Goal: Information Seeking & Learning: Learn about a topic

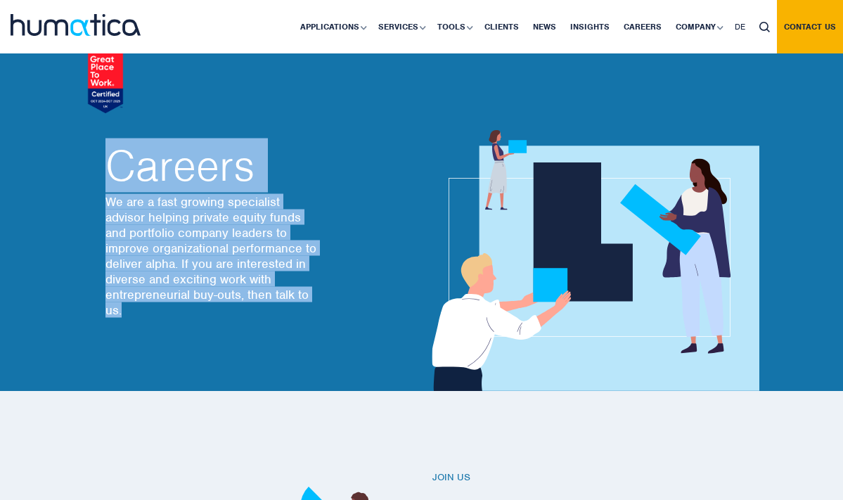
drag, startPoint x: 134, startPoint y: 313, endPoint x: 104, endPoint y: 165, distance: 150.8
click at [104, 165] on div "Careers We are a fast growing specialist advisor helping private equity funds a…" at bounding box center [253, 233] width 317 height 317
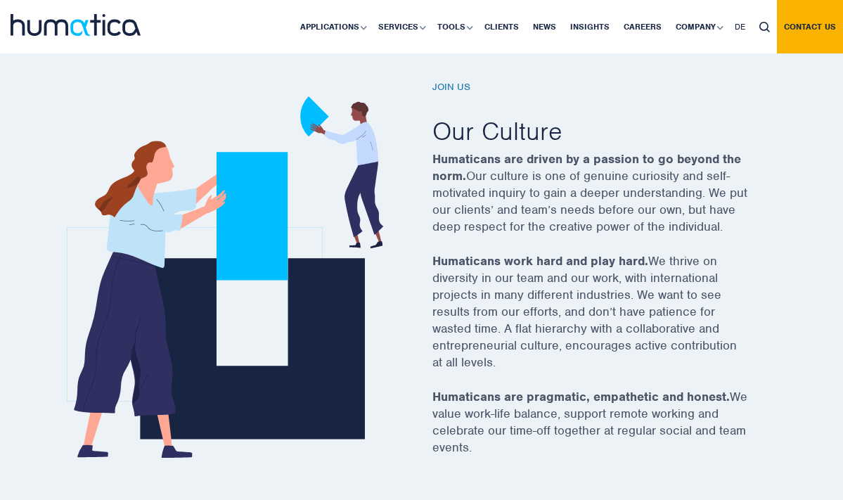
scroll to position [385, 0]
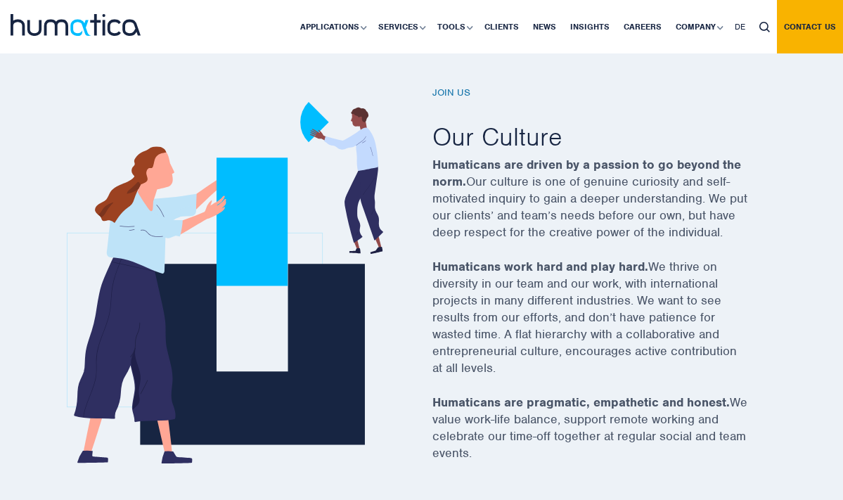
drag, startPoint x: 433, startPoint y: 136, endPoint x: 500, endPoint y: 442, distance: 313.9
click at [500, 442] on div "Join us Our Culture Humaticans are driven by a passion to go beyond the norm. O…" at bounding box center [591, 283] width 317 height 392
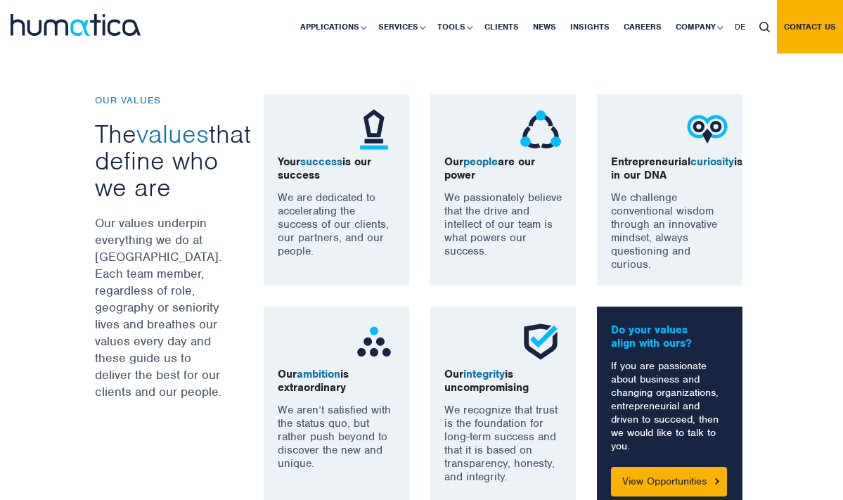
scroll to position [890, 0]
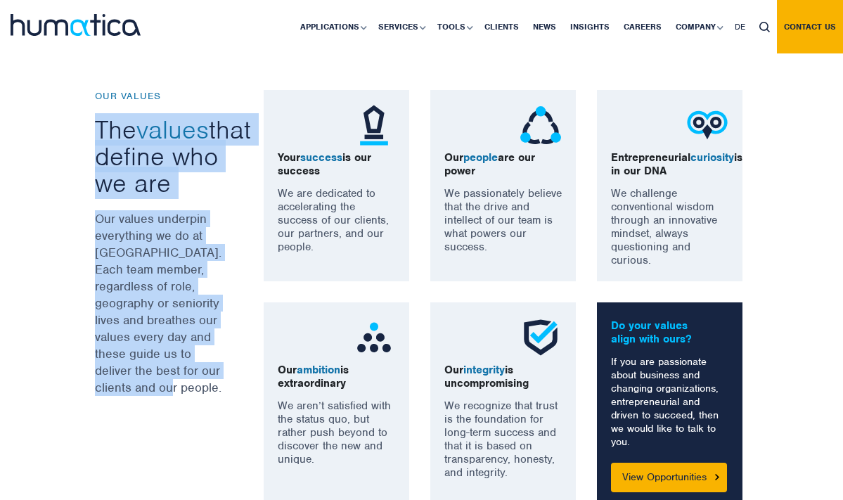
drag, startPoint x: 98, startPoint y: 125, endPoint x: 198, endPoint y: 381, distance: 273.9
click at [198, 381] on div "OUR VALUES The values that define who we are Our values underpin everything we …" at bounding box center [168, 298] width 169 height 416
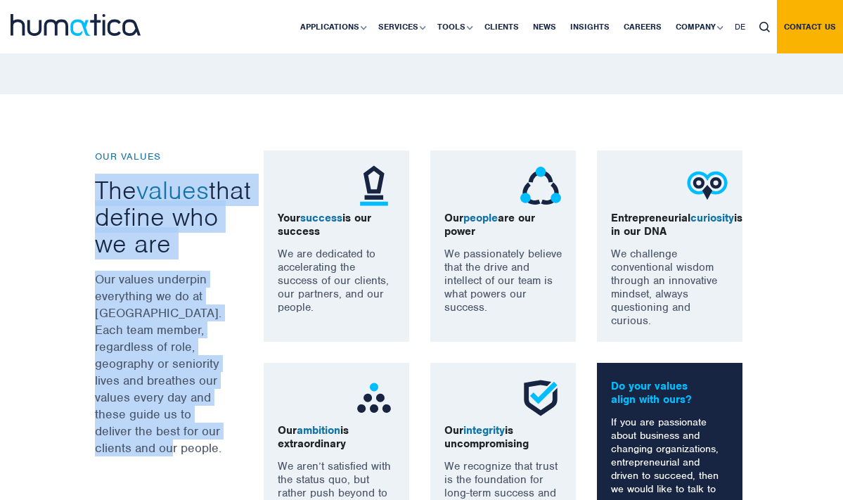
scroll to position [819, 0]
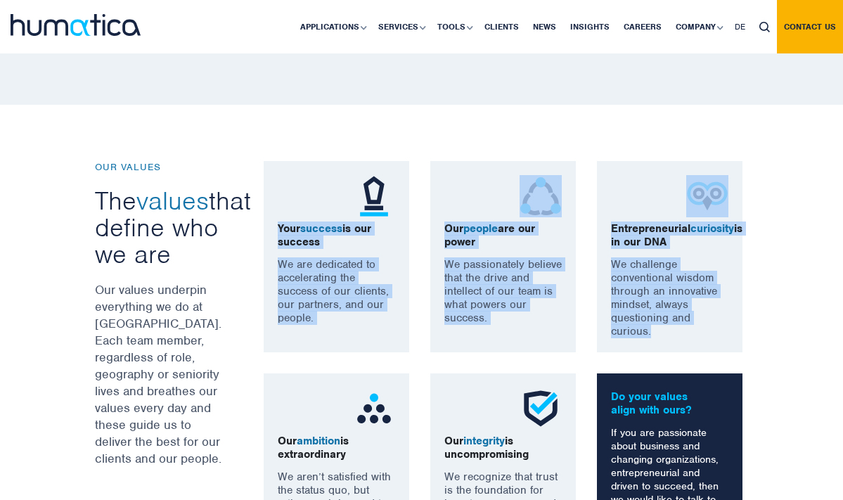
drag, startPoint x: 277, startPoint y: 227, endPoint x: 651, endPoint y: 341, distance: 390.7
click at [651, 341] on div "Your success is our success We are dedicated to accelerating the success of our…" at bounding box center [506, 369] width 506 height 416
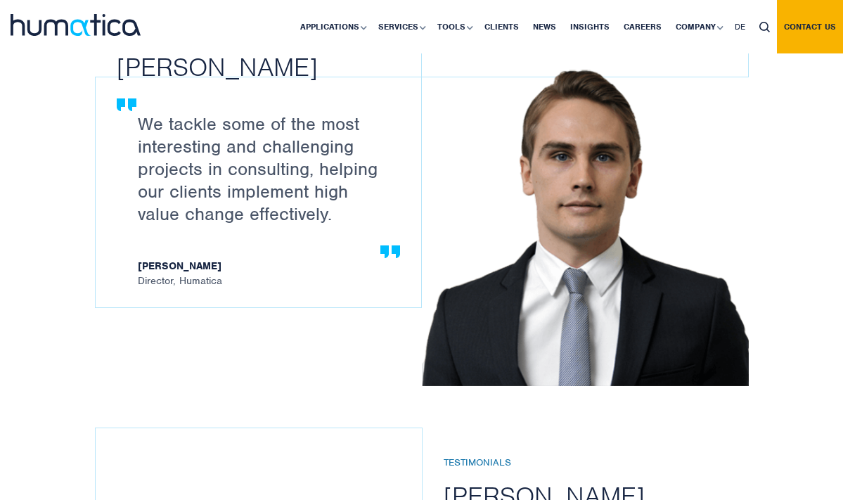
scroll to position [1531, 0]
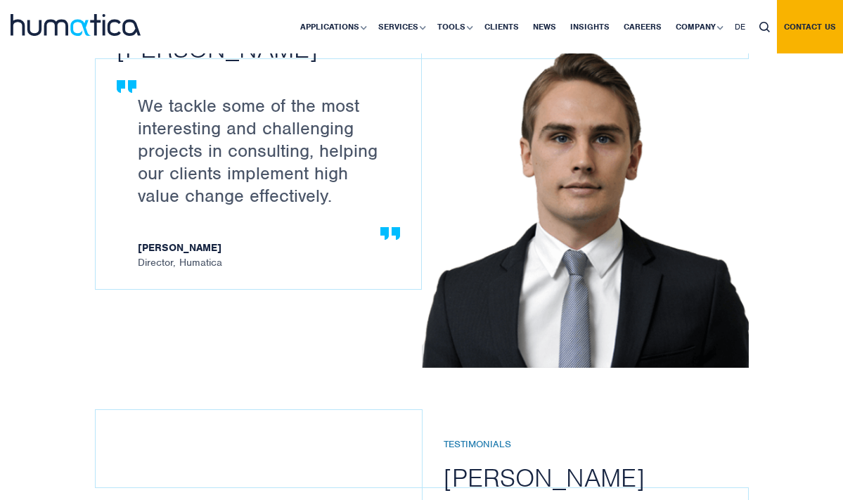
click at [315, 193] on p "We tackle some of the most interesting and challenging projects in consulting, …" at bounding box center [265, 150] width 255 height 113
click at [257, 207] on p "We tackle some of the most interesting and challenging projects in consulting, …" at bounding box center [265, 150] width 255 height 113
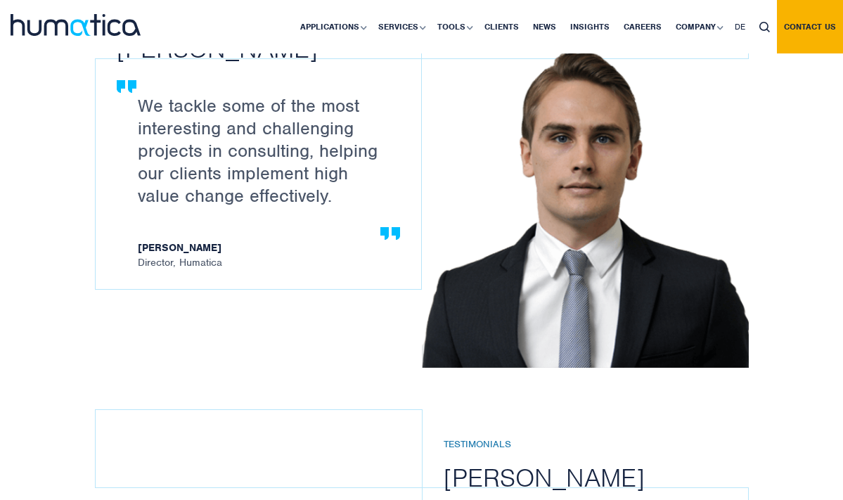
click at [257, 207] on p "We tackle some of the most interesting and challenging projects in consulting, …" at bounding box center [265, 150] width 255 height 113
drag, startPoint x: 142, startPoint y: 133, endPoint x: 307, endPoint y: 207, distance: 181.1
click at [307, 207] on p "We tackle some of the most interesting and challenging projects in consulting, …" at bounding box center [265, 150] width 255 height 113
drag, startPoint x: 202, startPoint y: 276, endPoint x: 128, endPoint y: 272, distance: 73.9
click at [128, 272] on div "We tackle some of the most interesting and challenging projects in consulting, …" at bounding box center [259, 174] width 326 height 230
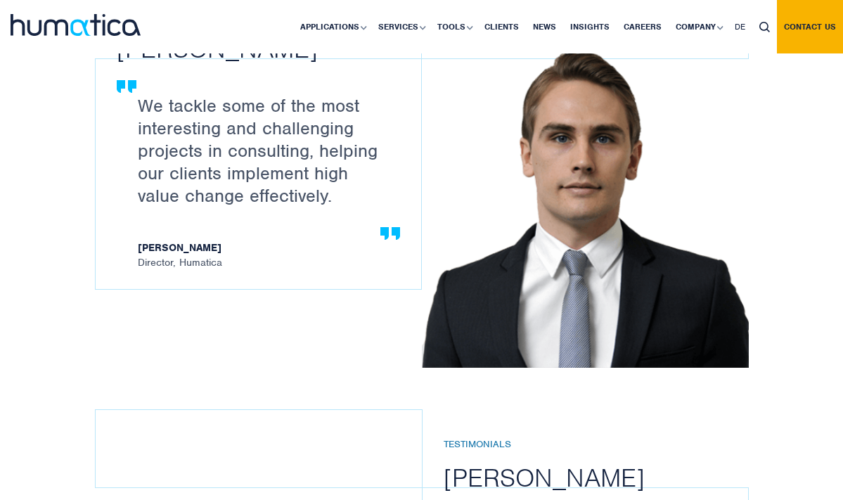
click at [155, 257] on strong "[PERSON_NAME]" at bounding box center [265, 249] width 255 height 15
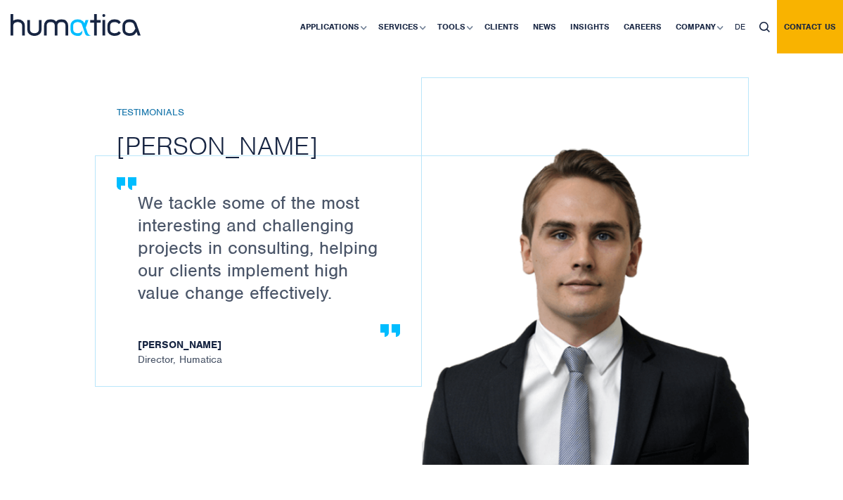
click at [238, 162] on h2 "[PERSON_NAME]" at bounding box center [280, 145] width 326 height 32
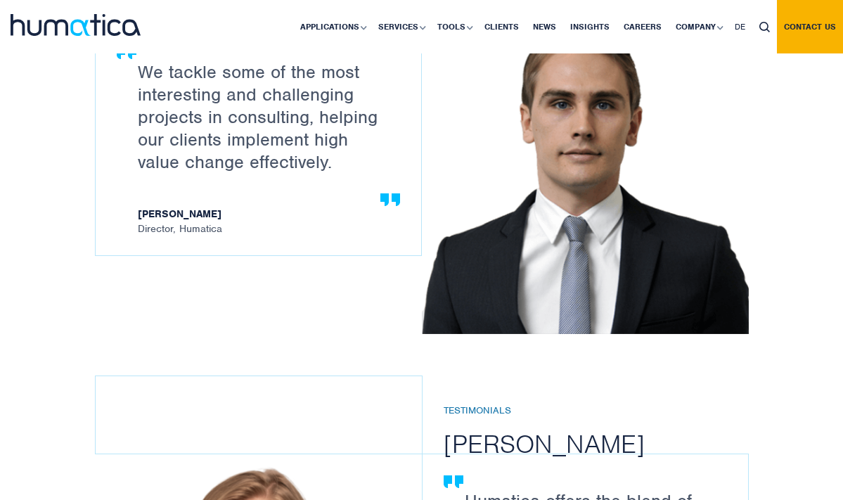
scroll to position [1476, 0]
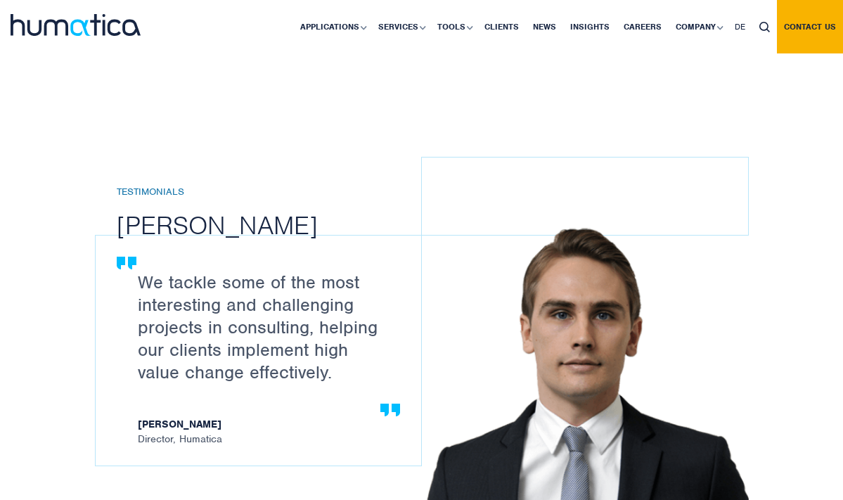
scroll to position [1349, 0]
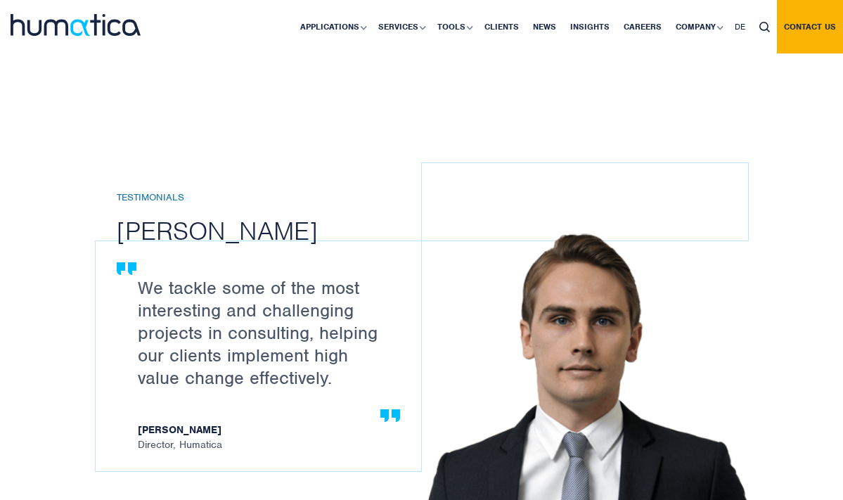
click at [223, 247] on h2 "[PERSON_NAME]" at bounding box center [280, 231] width 326 height 32
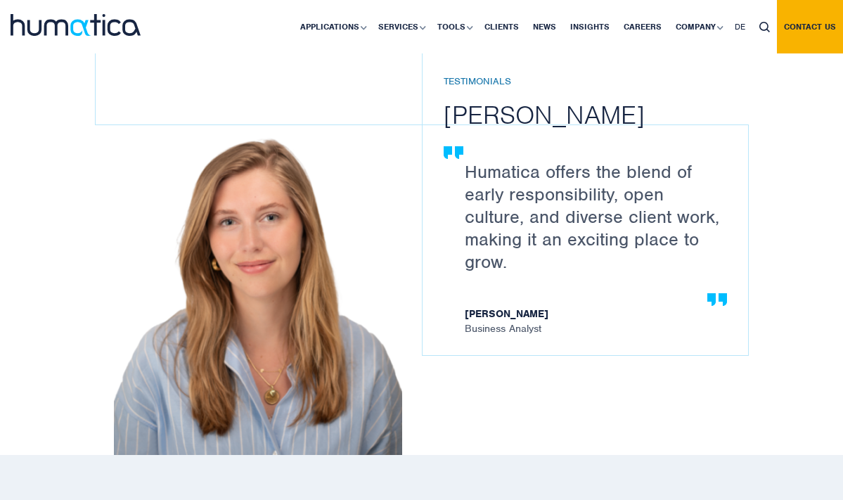
scroll to position [1895, 0]
click at [578, 234] on p "Humatica offers the blend of early responsibility, open culture, and diverse cl…" at bounding box center [592, 216] width 255 height 113
click at [530, 253] on p "Humatica offers the blend of early responsibility, open culture, and diverse cl…" at bounding box center [592, 216] width 255 height 113
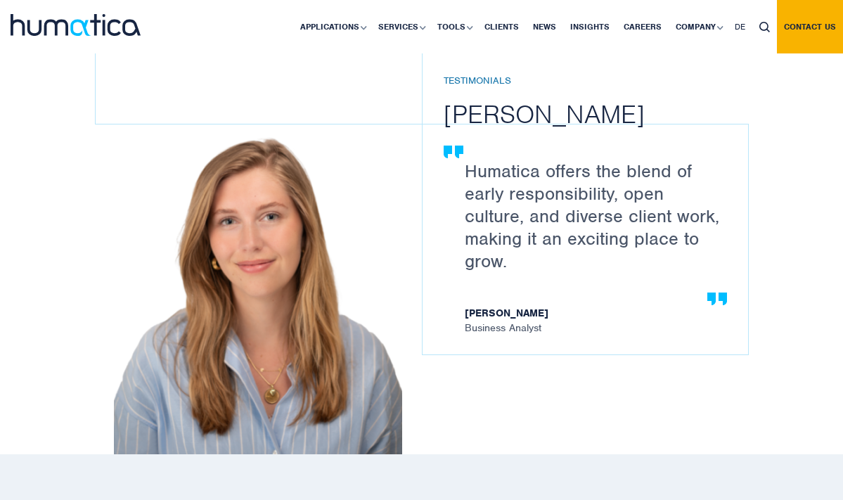
click at [530, 253] on p "Humatica offers the blend of early responsibility, open culture, and diverse cl…" at bounding box center [592, 216] width 255 height 113
click at [499, 270] on p "Humatica offers the blend of early responsibility, open culture, and diverse cl…" at bounding box center [592, 216] width 255 height 113
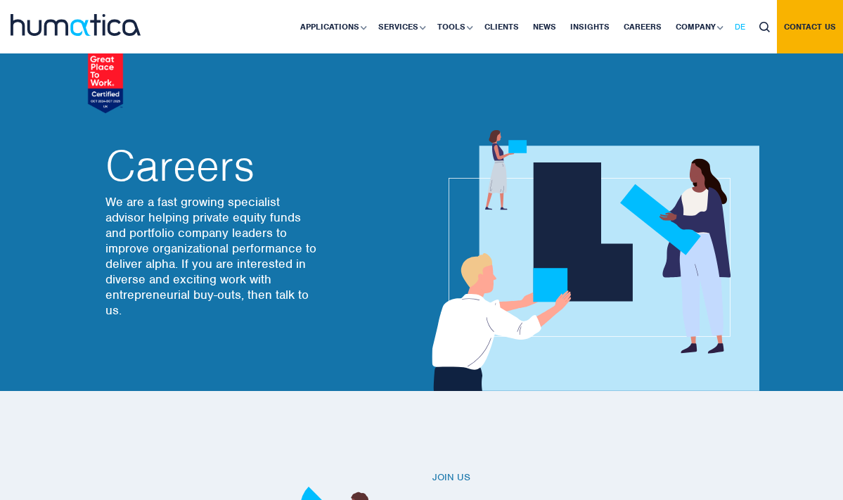
scroll to position [0, 0]
